Goal: Transaction & Acquisition: Purchase product/service

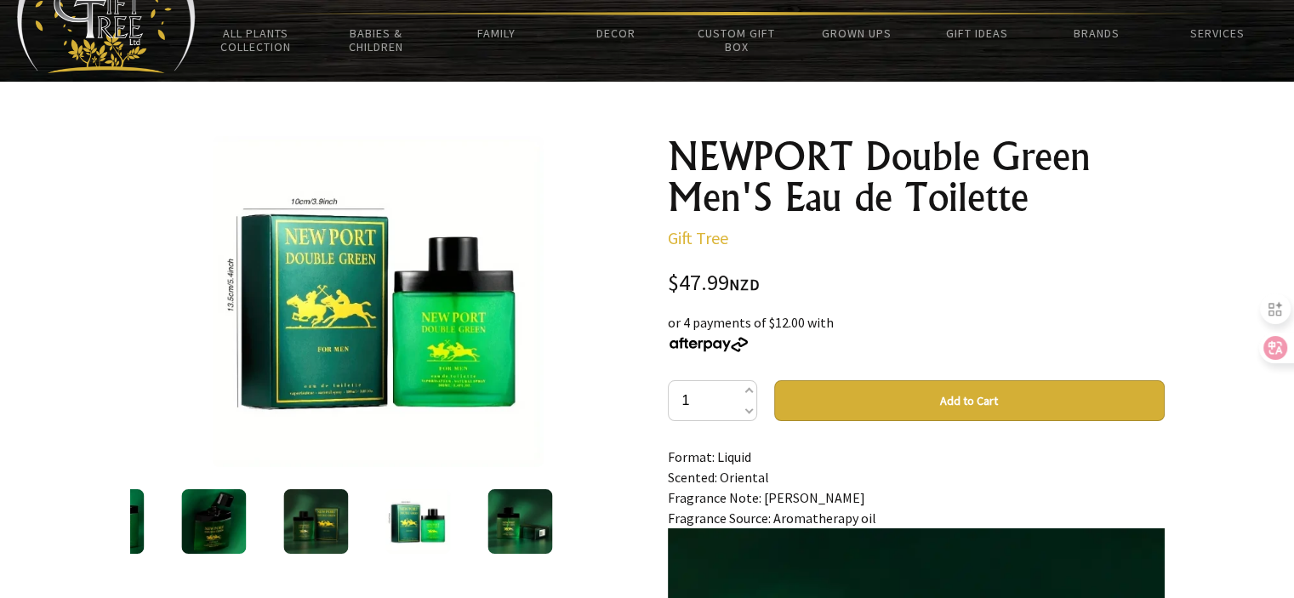
click at [322, 510] on img at bounding box center [315, 521] width 65 height 65
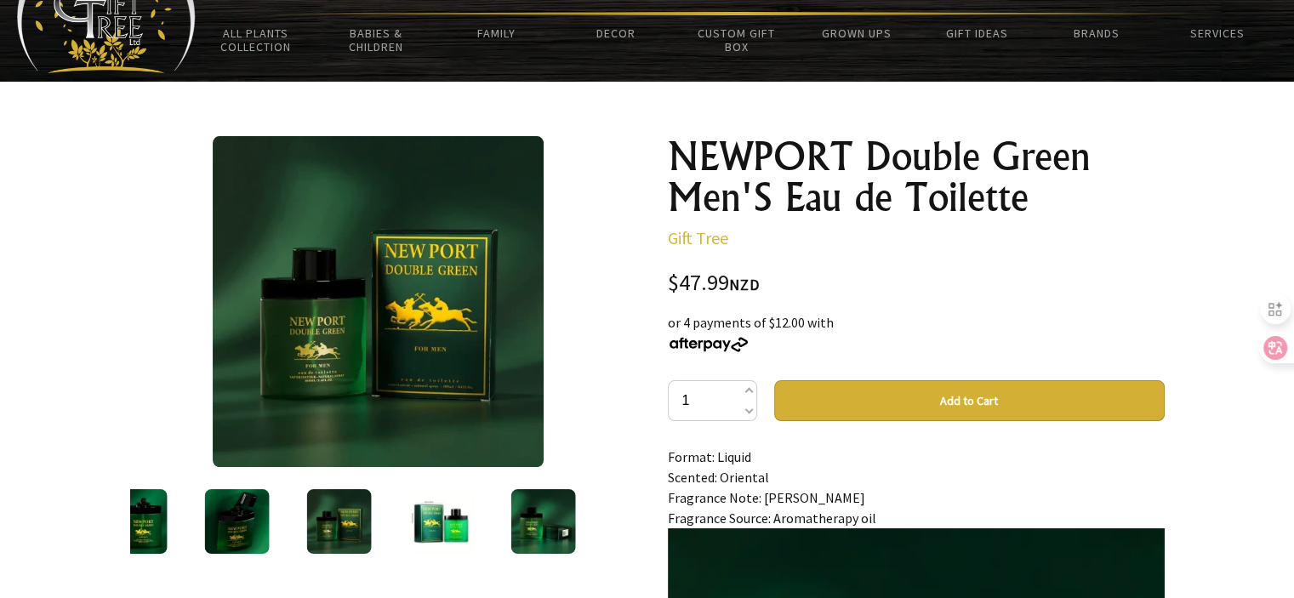
click at [269, 540] on img at bounding box center [236, 521] width 65 height 65
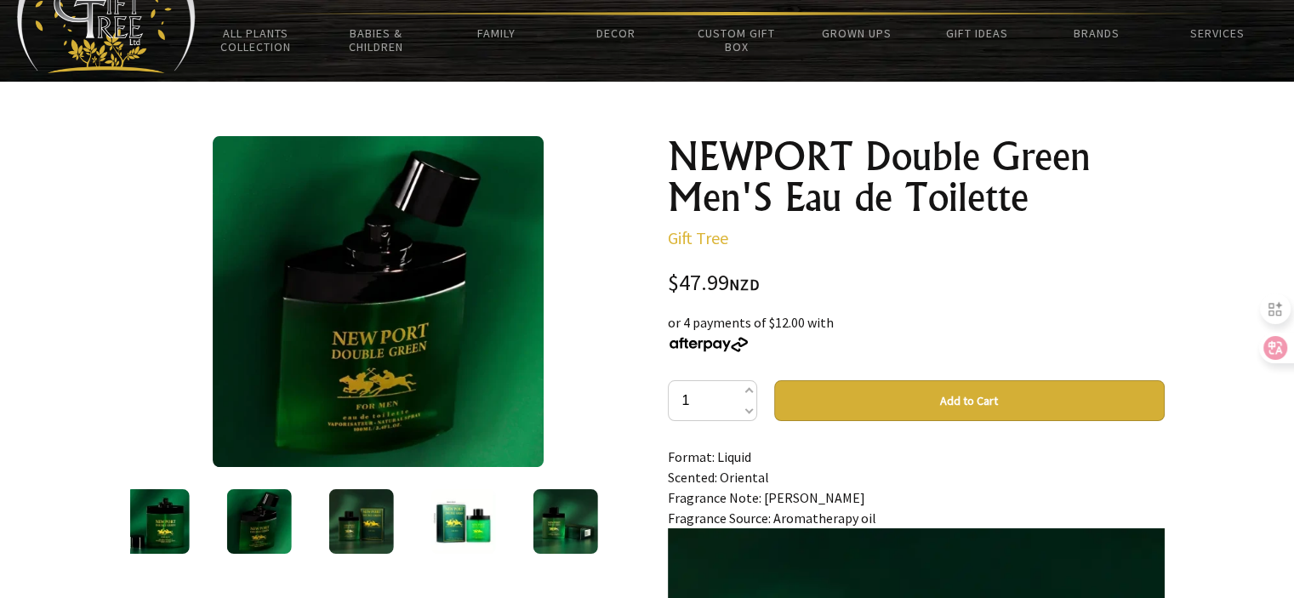
click at [194, 513] on div at bounding box center [156, 521] width 102 height 71
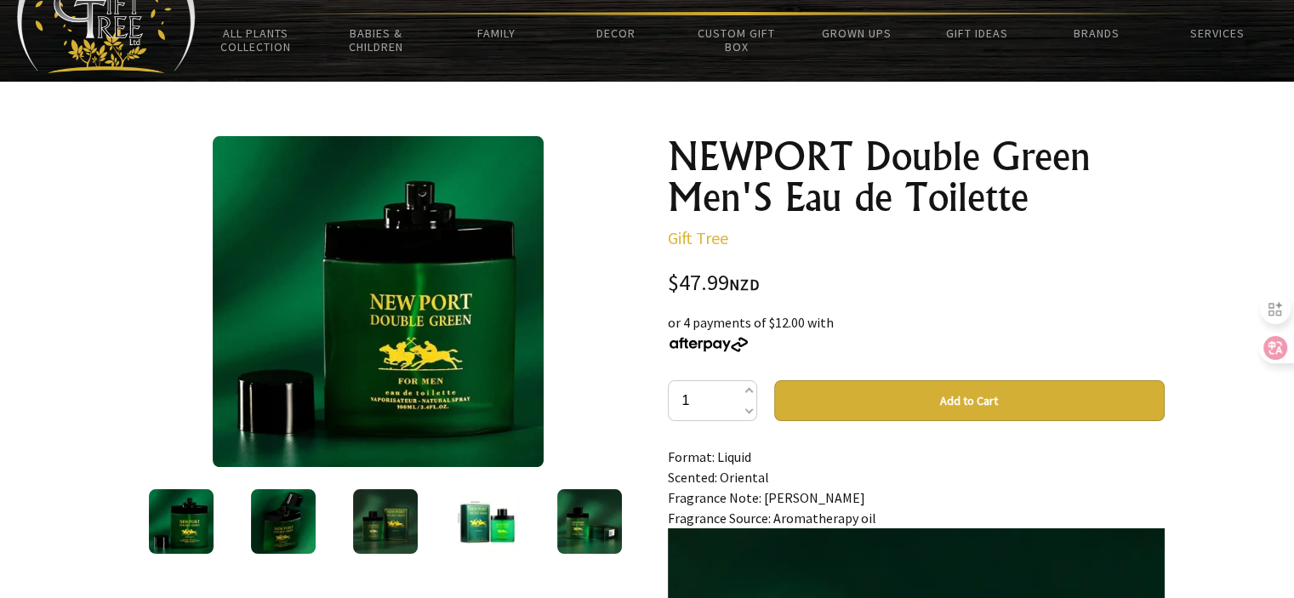
click at [386, 518] on img at bounding box center [385, 521] width 65 height 65
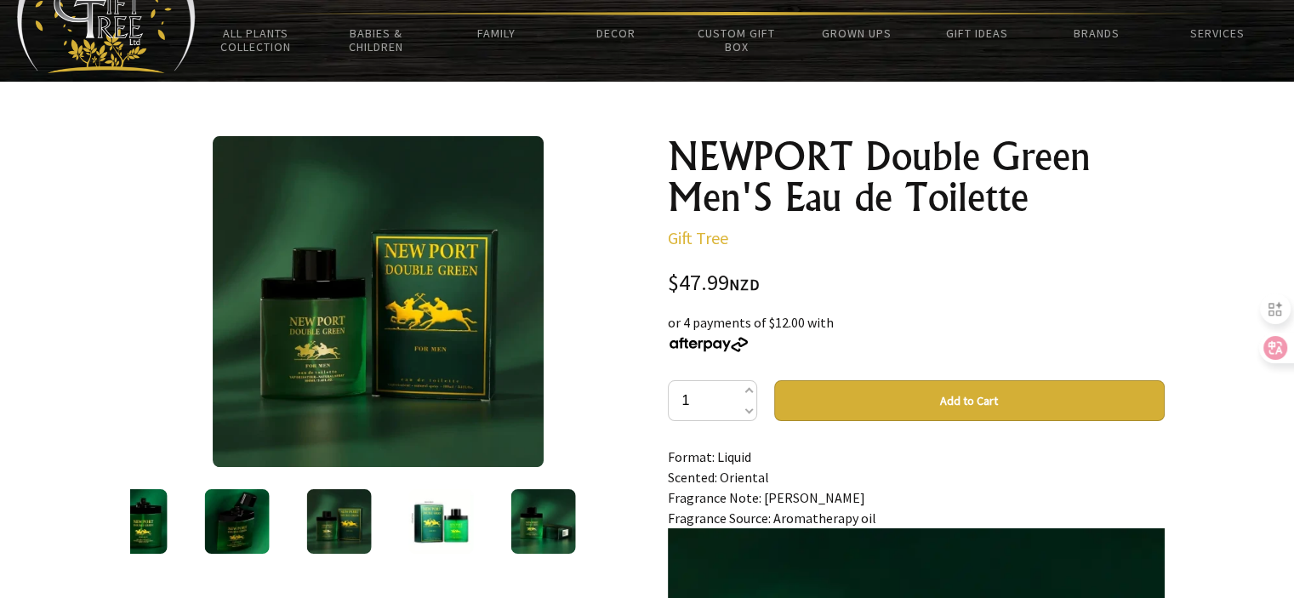
click at [237, 527] on img at bounding box center [236, 521] width 65 height 65
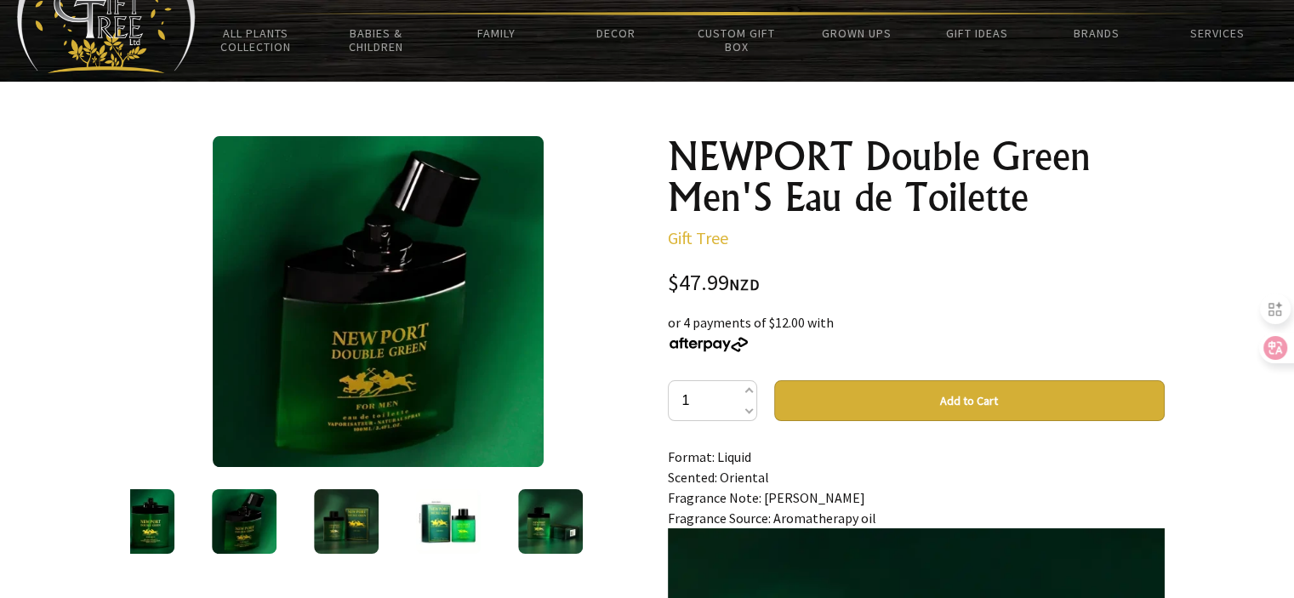
click at [333, 512] on img at bounding box center [346, 521] width 65 height 65
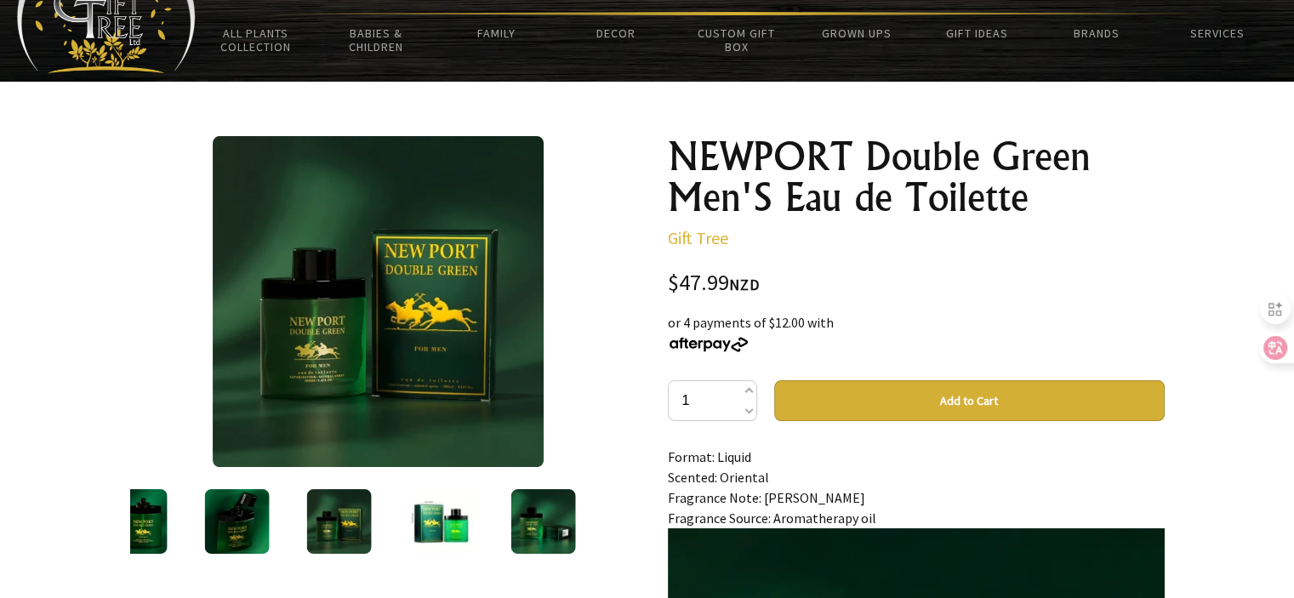
click at [552, 523] on img at bounding box center [542, 521] width 65 height 65
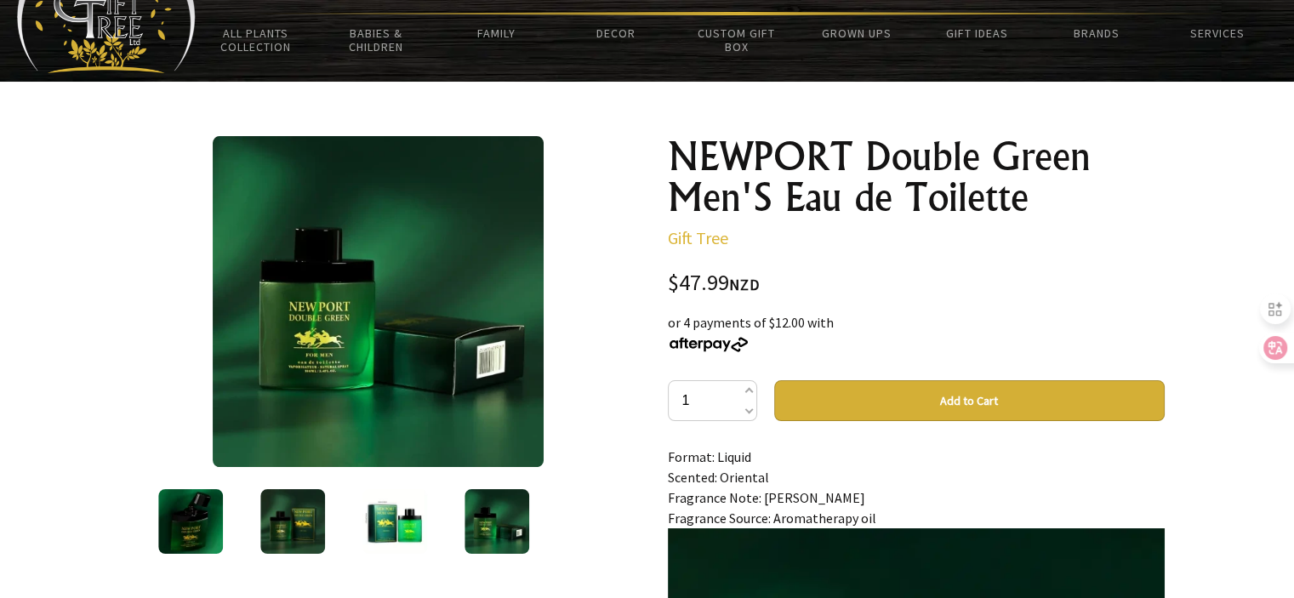
click at [507, 506] on img at bounding box center [496, 521] width 65 height 65
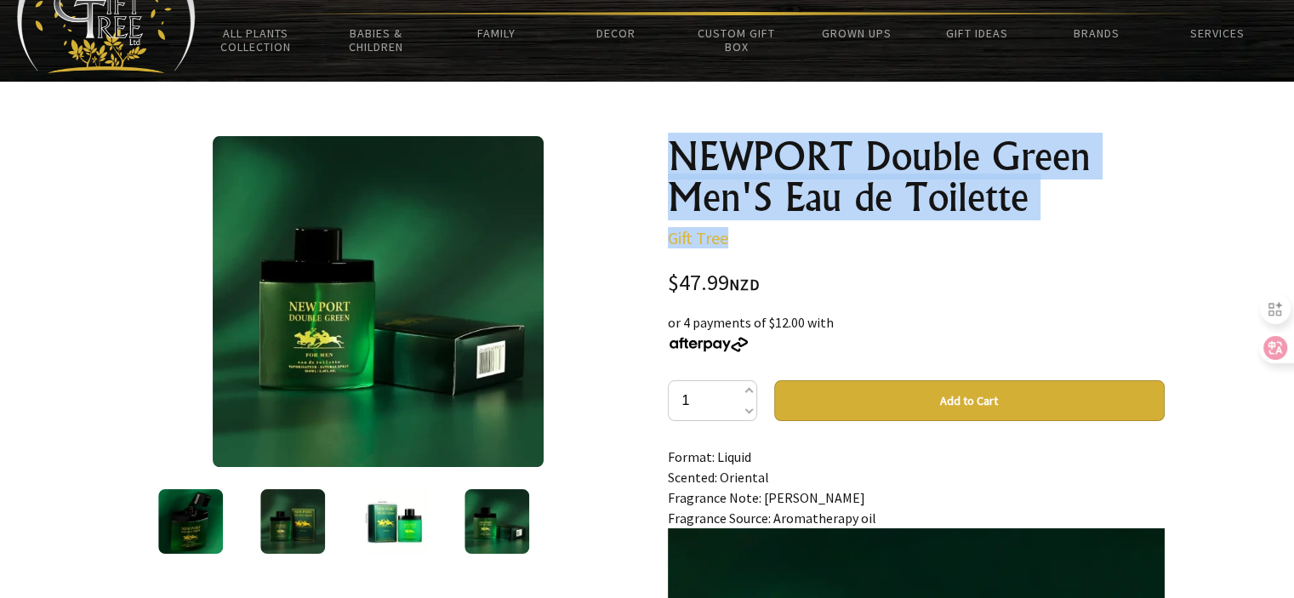
drag, startPoint x: 669, startPoint y: 136, endPoint x: 1000, endPoint y: 229, distance: 343.7
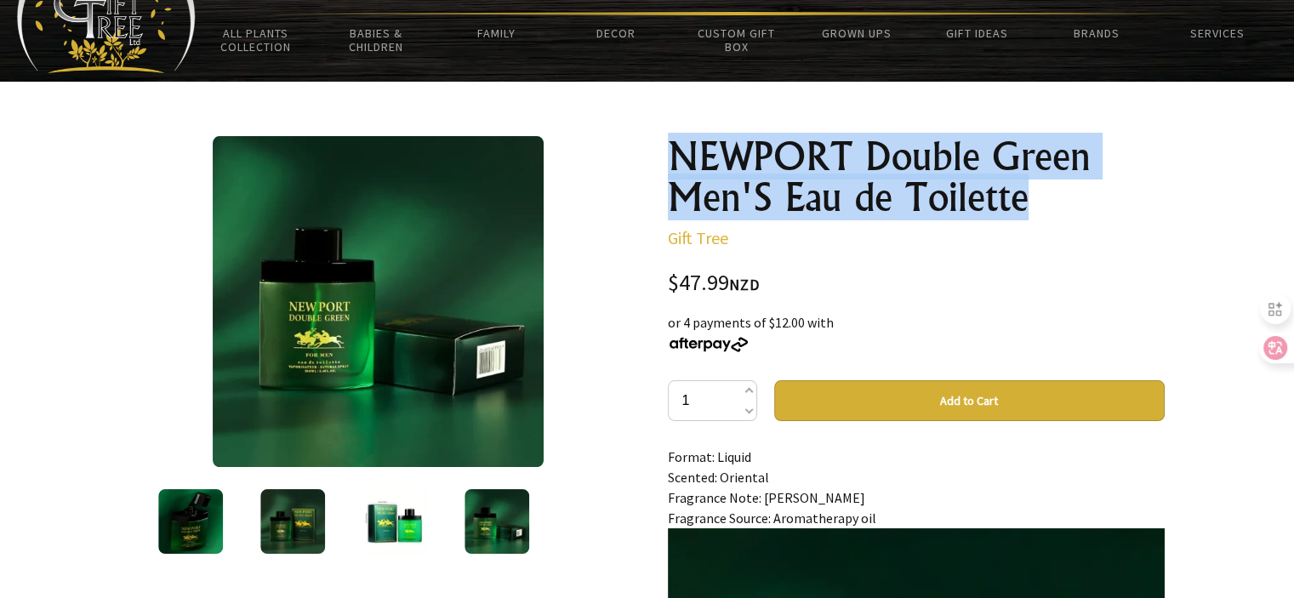
drag, startPoint x: 661, startPoint y: 141, endPoint x: 1019, endPoint y: 197, distance: 362.4
copy h1 "NEWPORT Double Green Men'S Eau de Toilette"
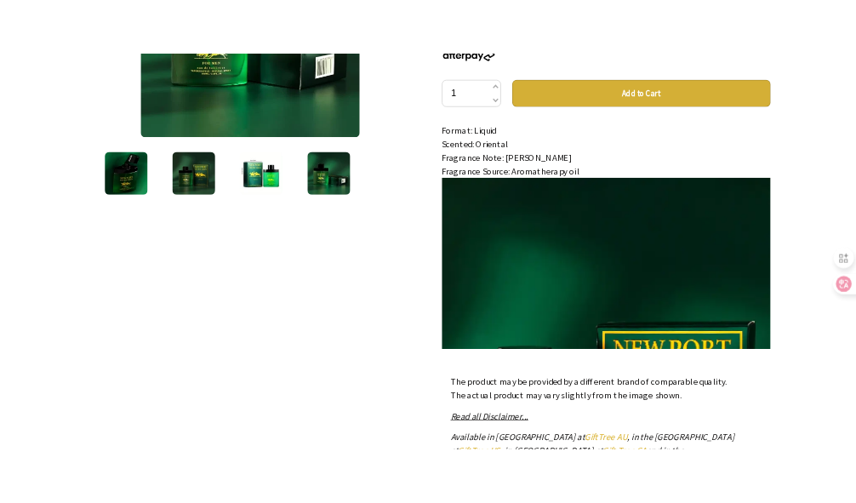
scroll to position [505, 0]
